Goal: Find specific fact: Find specific page/section

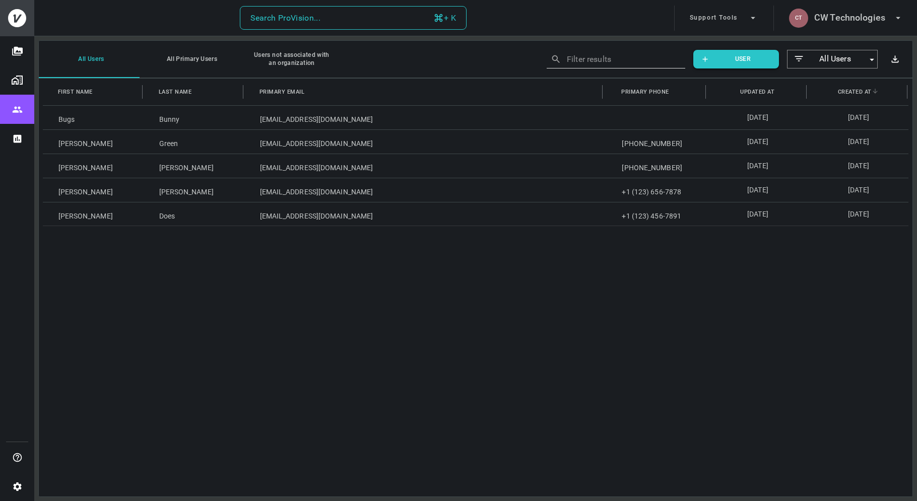
click at [366, 11] on button "Search ProVision... + K" at bounding box center [353, 18] width 227 height 24
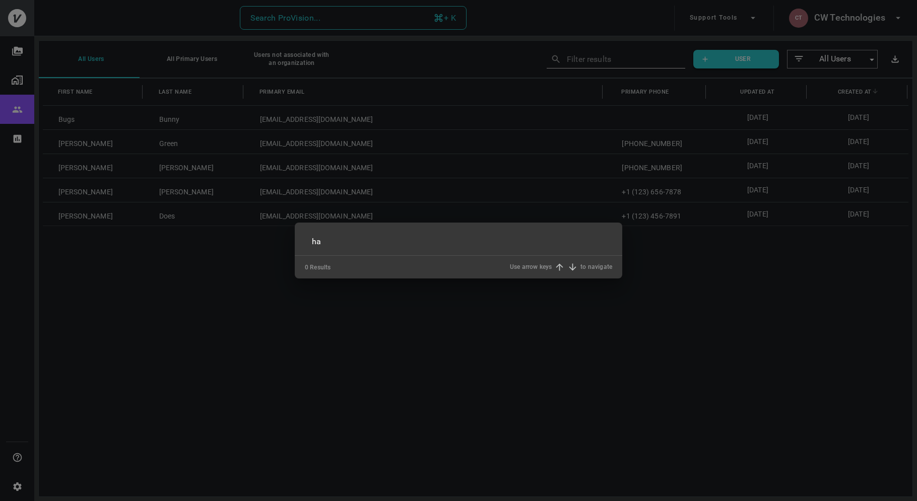
type input "h"
click at [859, 8] on div "​ 0 Results Use arrow keys to navigate" at bounding box center [458, 250] width 917 height 501
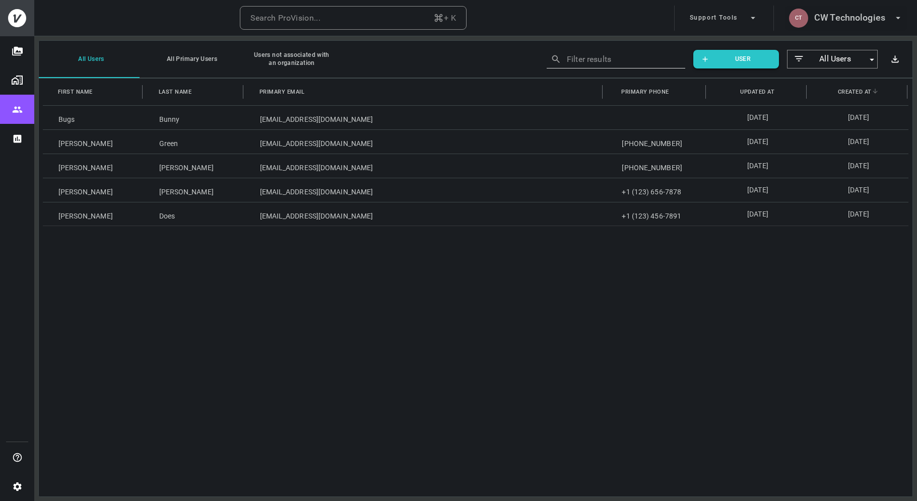
click at [848, 16] on h6 "CW Technologies" at bounding box center [849, 18] width 71 height 15
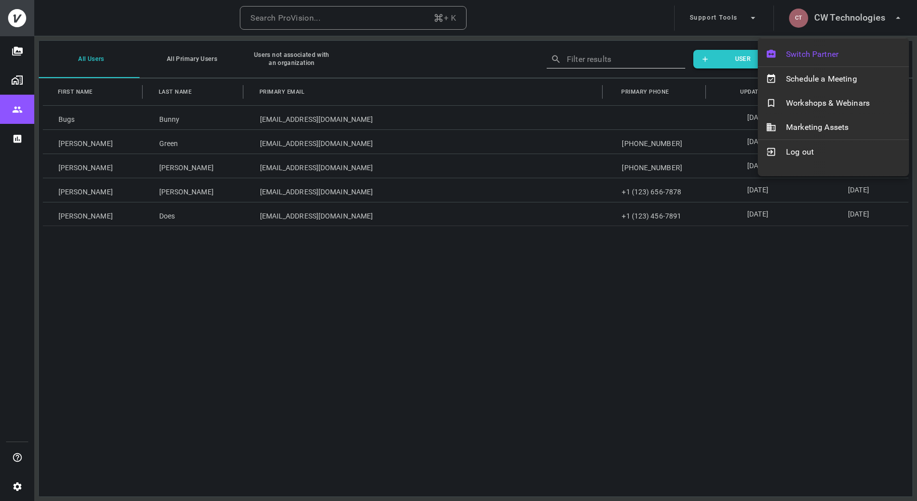
click at [803, 50] on span "Switch Partner" at bounding box center [843, 54] width 115 height 12
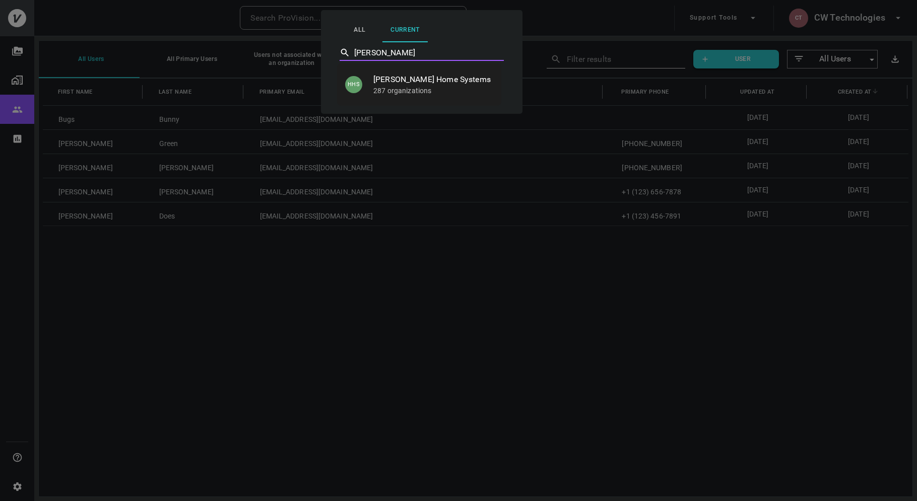
type input "[PERSON_NAME] Home Systems"
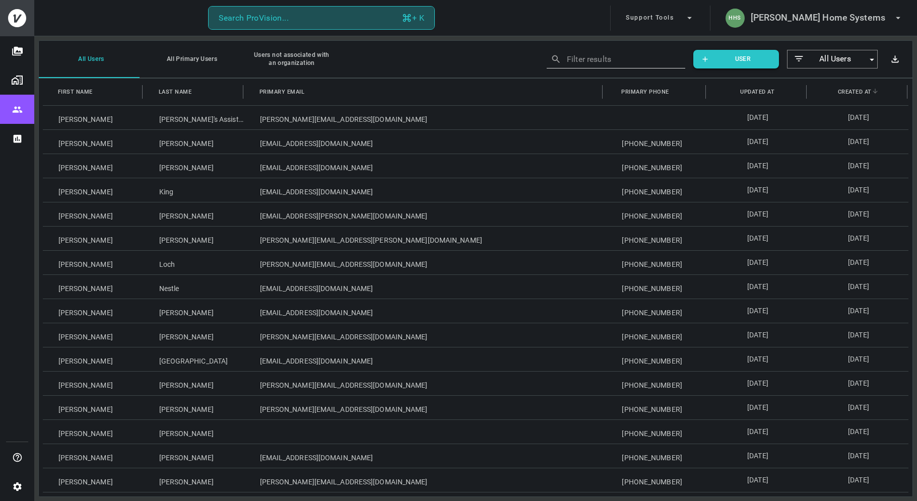
click at [311, 21] on button "Search ProVision... + K" at bounding box center [321, 18] width 227 height 24
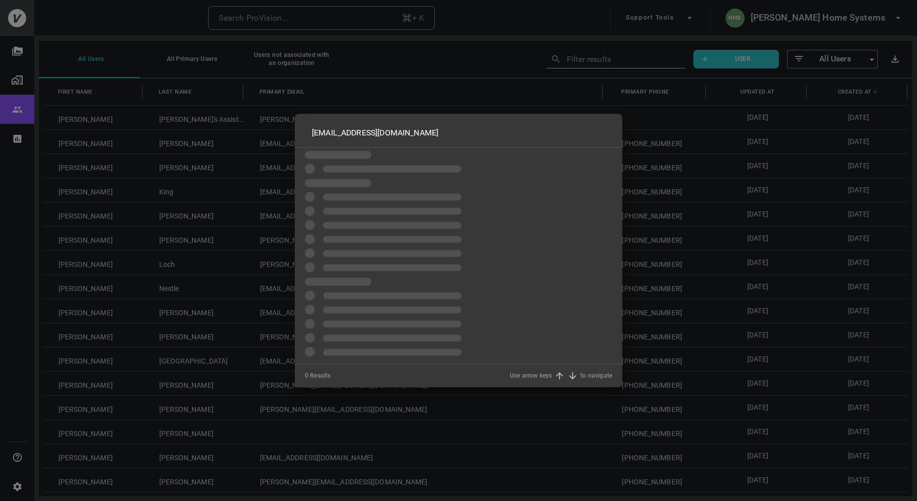
type input "paulwpowers@outlook.com"
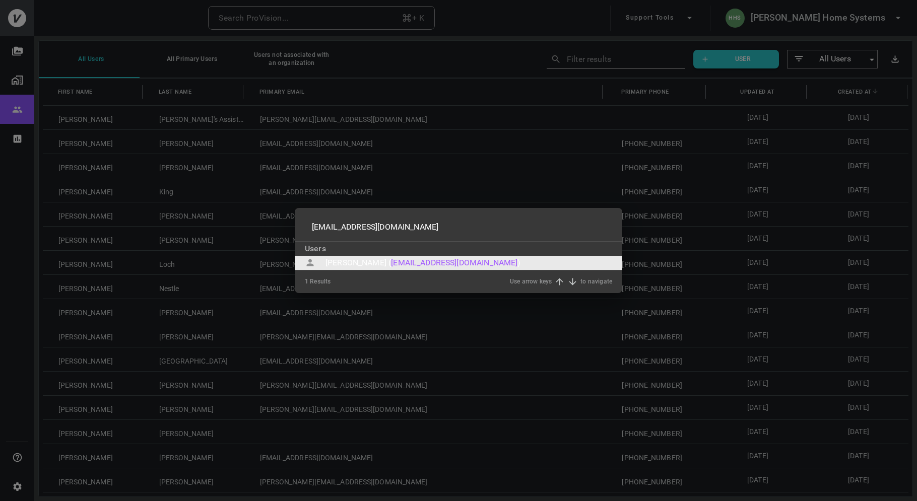
click at [498, 265] on div "Paul Powers ( paulwpowers@outlook.com ) to select" at bounding box center [459, 263] width 328 height 14
type input "paulwpowers@outlook.com"
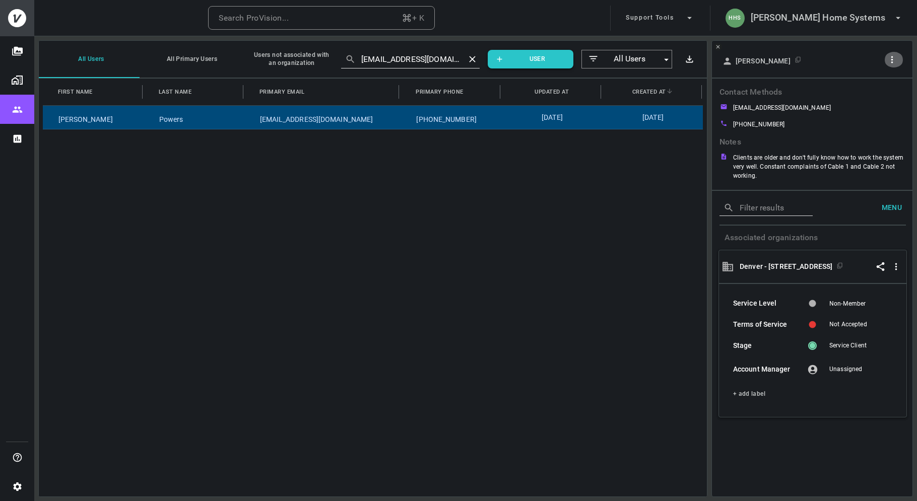
click at [896, 59] on icon "button" at bounding box center [892, 59] width 11 height 11
click at [877, 90] on p "Copy Client ID" at bounding box center [875, 96] width 50 height 12
